Goal: Use online tool/utility

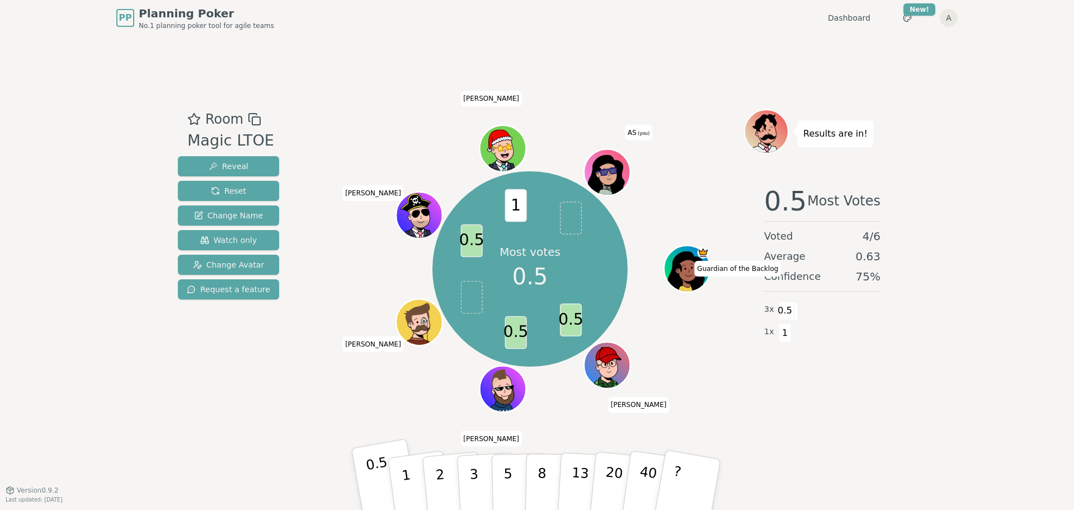
click at [379, 483] on p "0.5" at bounding box center [380, 485] width 31 height 63
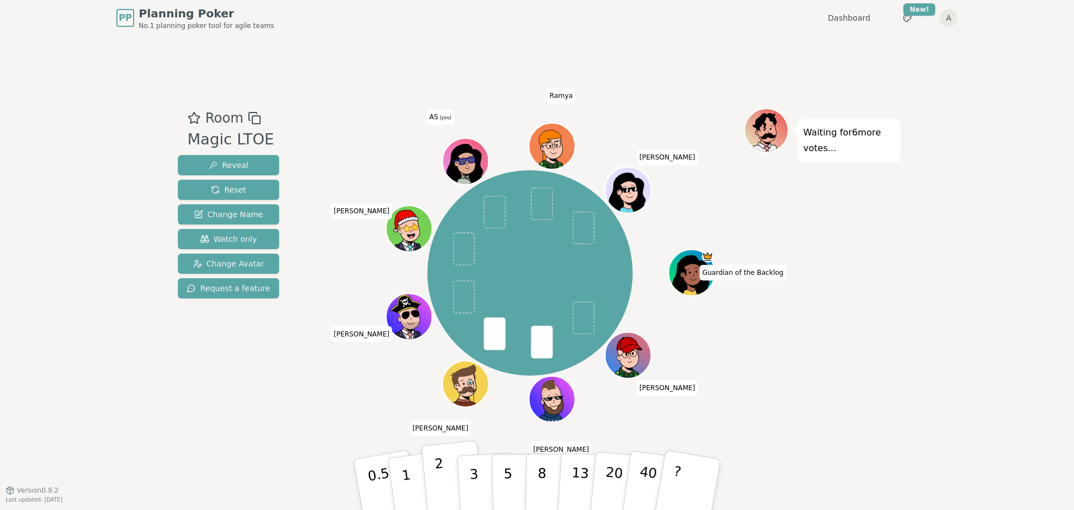
click at [441, 486] on p "2" at bounding box center [441, 485] width 15 height 61
click at [405, 478] on p "1" at bounding box center [407, 485] width 17 height 61
click at [404, 479] on p "1" at bounding box center [407, 485] width 17 height 61
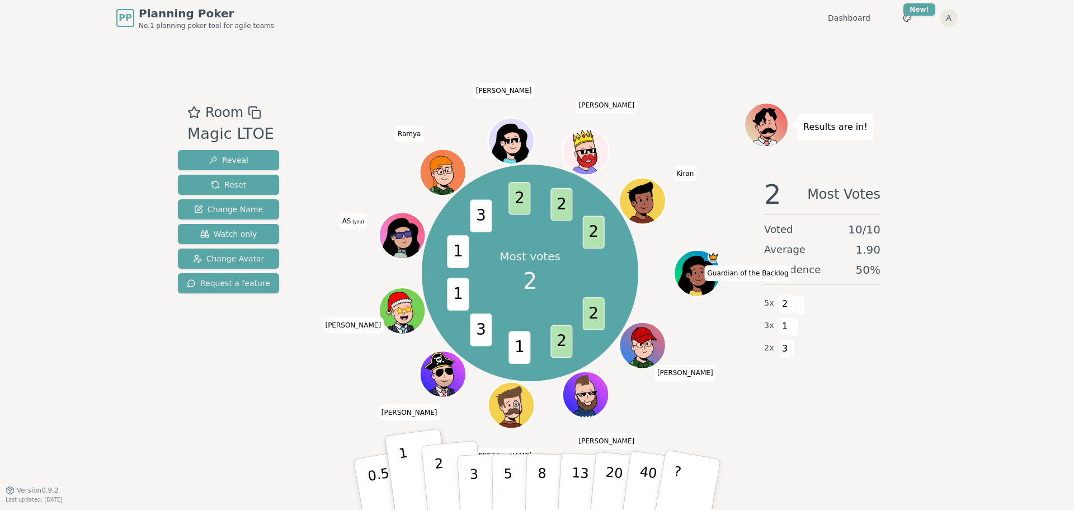
click at [435, 497] on button "2" at bounding box center [453, 484] width 64 height 89
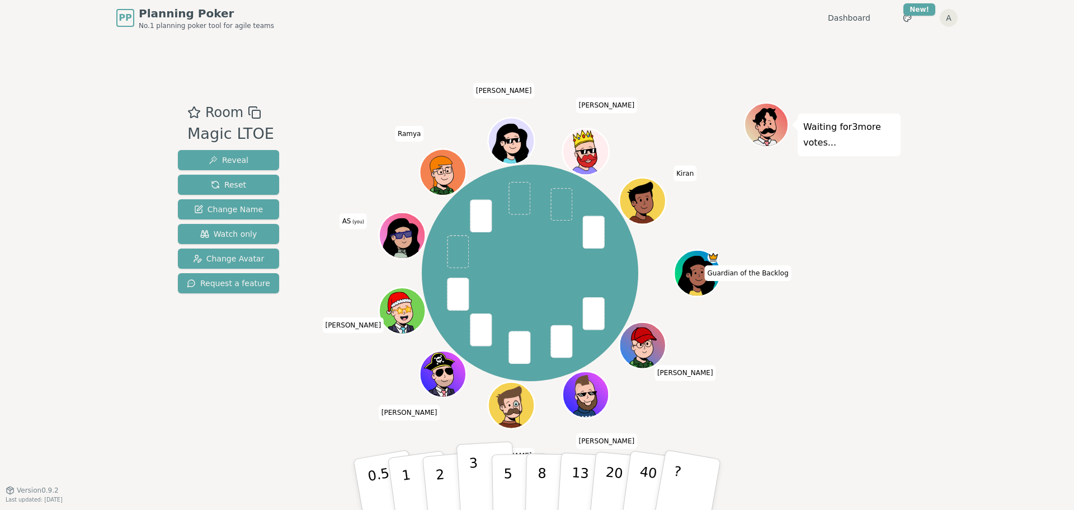
click at [479, 498] on button "3" at bounding box center [486, 484] width 61 height 87
drag, startPoint x: 457, startPoint y: 492, endPoint x: 470, endPoint y: 488, distance: 13.8
click at [460, 492] on div "0.5 1 2 3 5 8 13 20 40 ?" at bounding box center [537, 484] width 336 height 39
click at [478, 484] on button "3" at bounding box center [486, 484] width 61 height 87
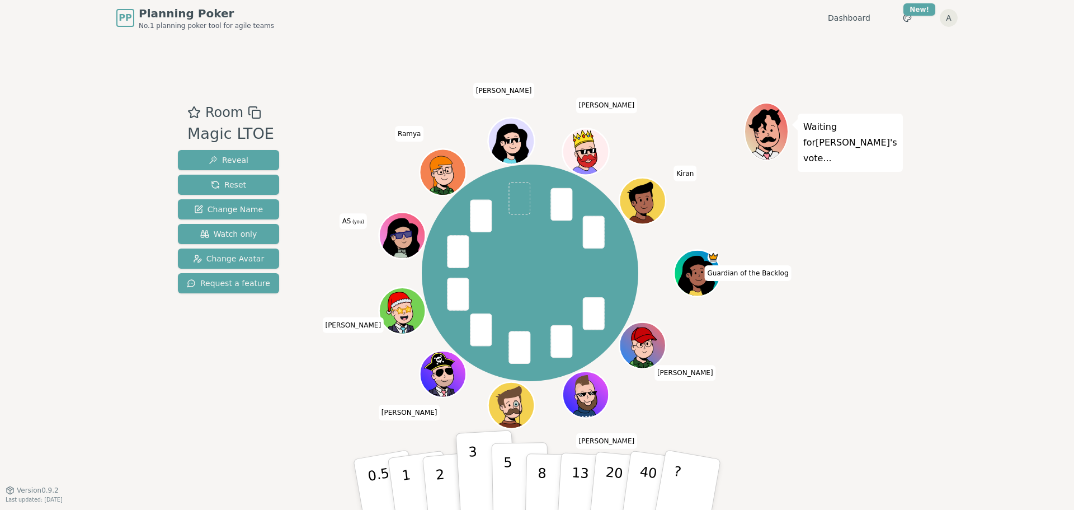
click at [507, 478] on p "5" at bounding box center [508, 484] width 10 height 60
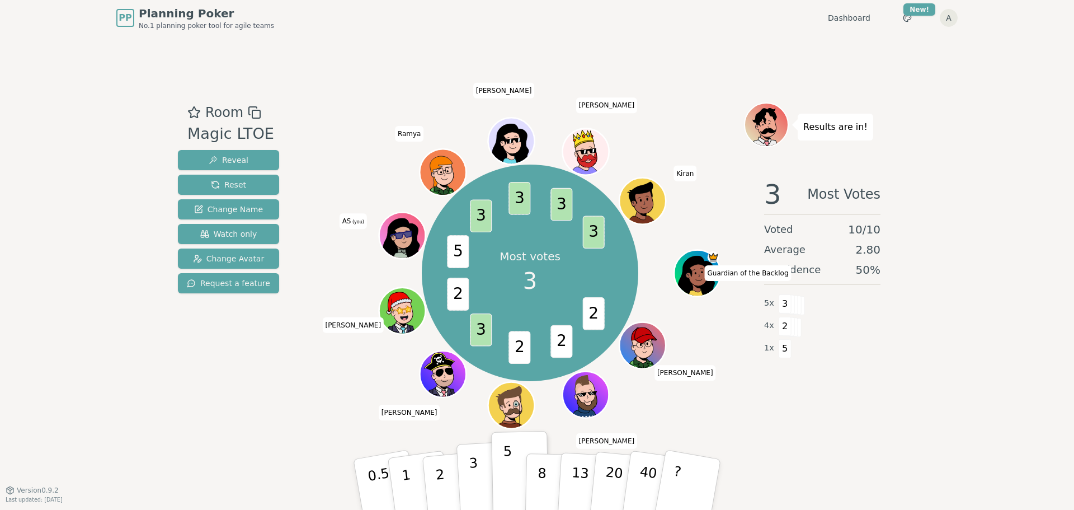
click at [473, 481] on p "3" at bounding box center [475, 485] width 12 height 61
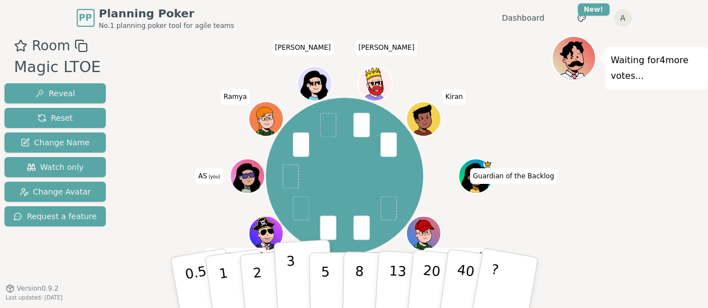
click at [287, 281] on p "3" at bounding box center [291, 283] width 12 height 61
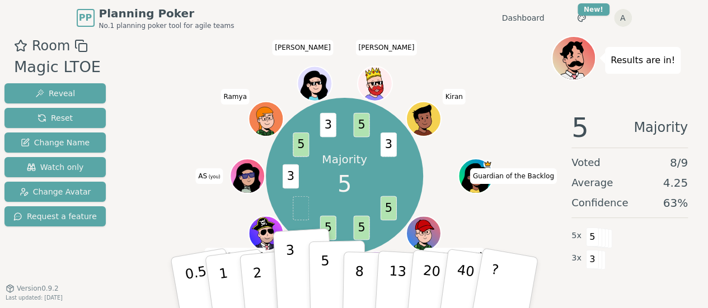
click at [334, 285] on button "5" at bounding box center [337, 283] width 58 height 85
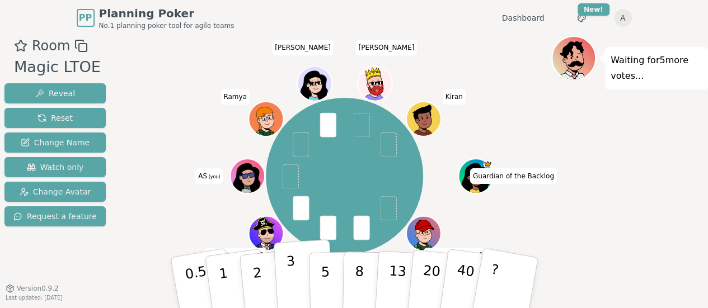
click at [293, 268] on p "3" at bounding box center [291, 283] width 12 height 61
